Goal: Task Accomplishment & Management: Manage account settings

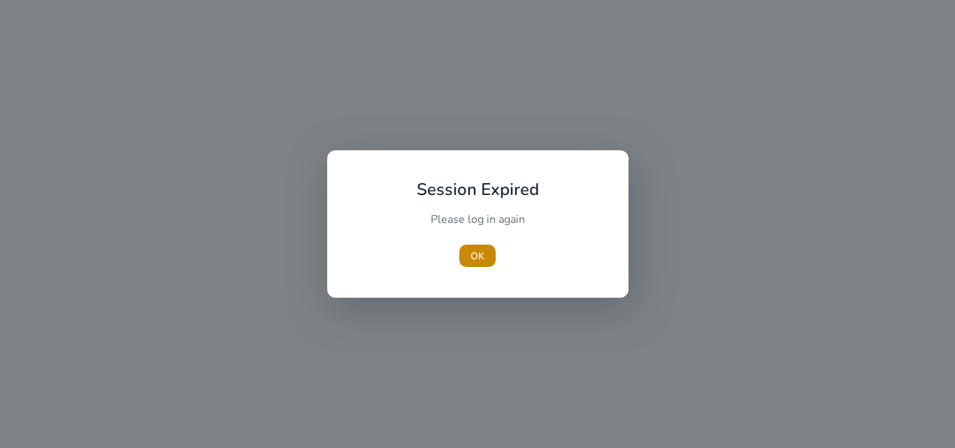
click at [500, 258] on div "OK" at bounding box center [478, 256] width 156 height 22
click at [463, 260] on span "button" at bounding box center [477, 256] width 36 height 34
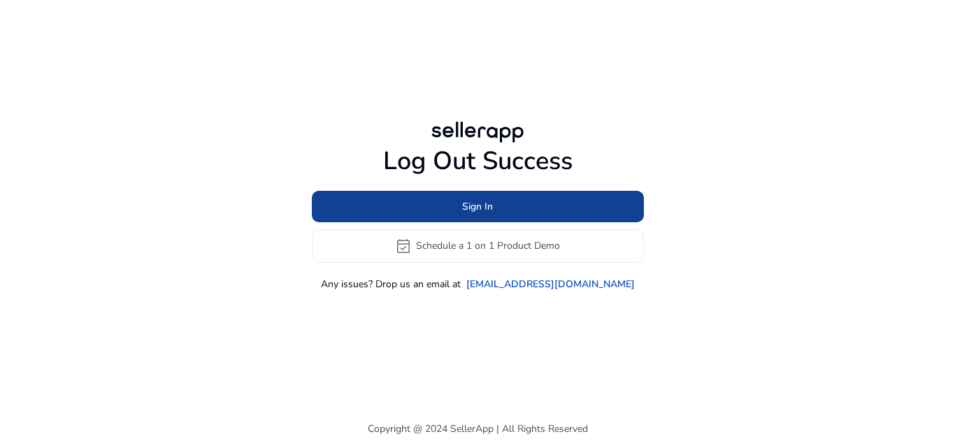
click at [454, 192] on span at bounding box center [478, 206] width 332 height 34
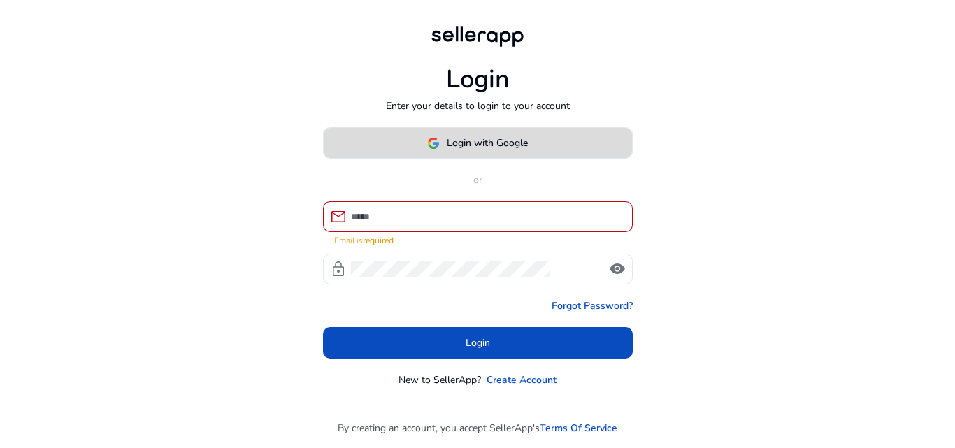
click at [498, 148] on span "Login with Google" at bounding box center [487, 143] width 81 height 15
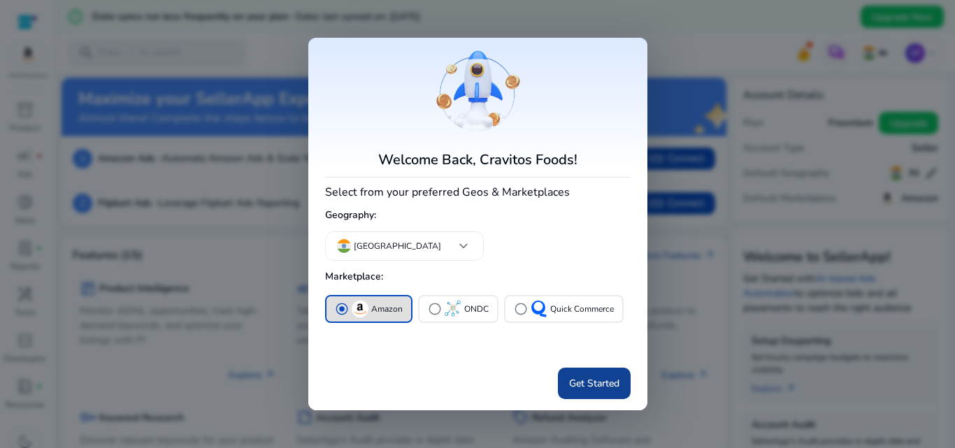
click at [598, 382] on span "Get Started" at bounding box center [594, 383] width 50 height 15
